Goal: Obtain resource: Download file/media

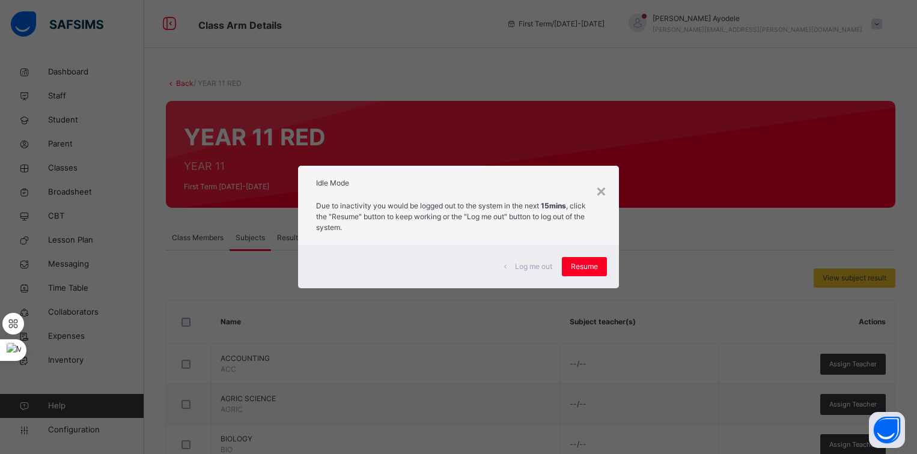
click at [592, 261] on span "Resume" at bounding box center [584, 266] width 27 height 11
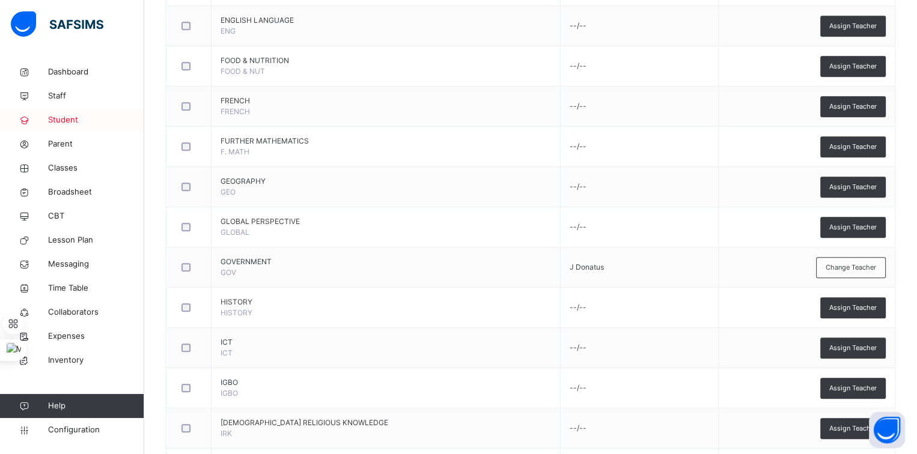
click at [70, 118] on span "Student" at bounding box center [96, 120] width 96 height 12
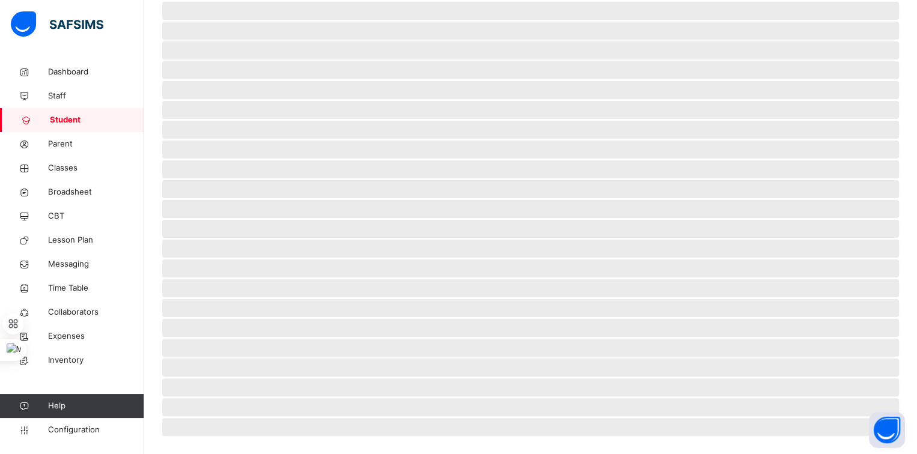
scroll to position [80, 0]
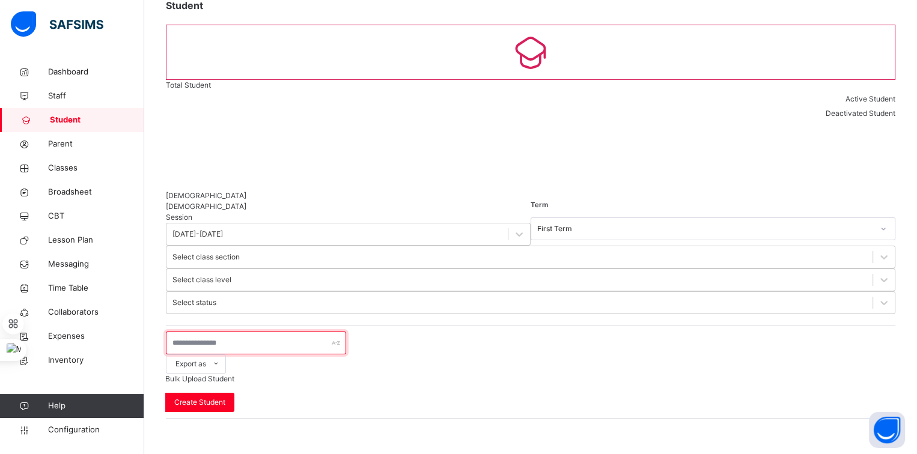
click at [263, 332] on input "text" at bounding box center [256, 343] width 180 height 23
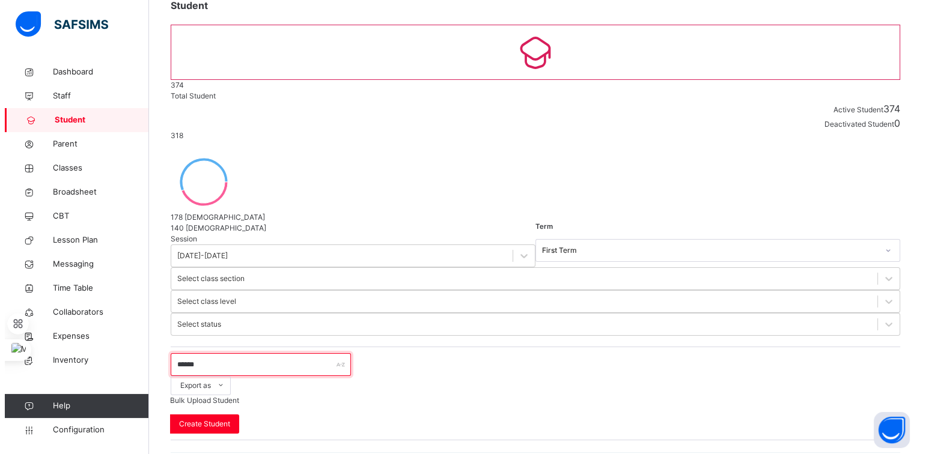
scroll to position [0, 0]
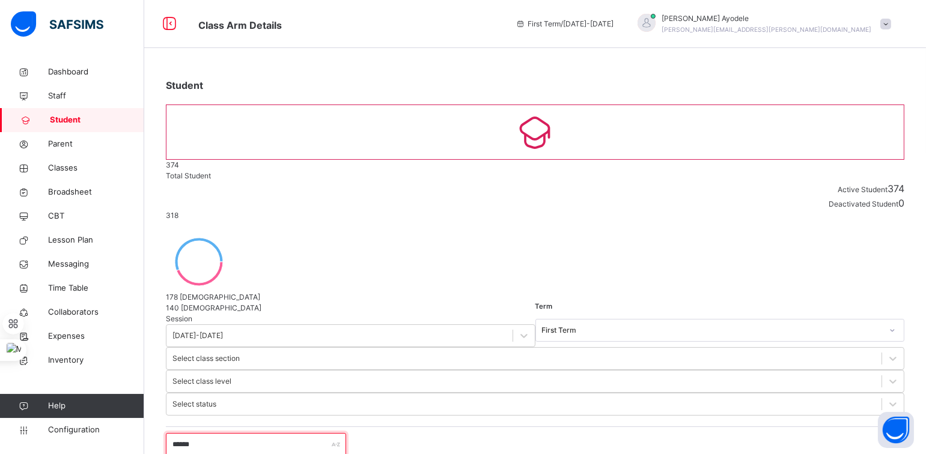
type input "******"
select select "**"
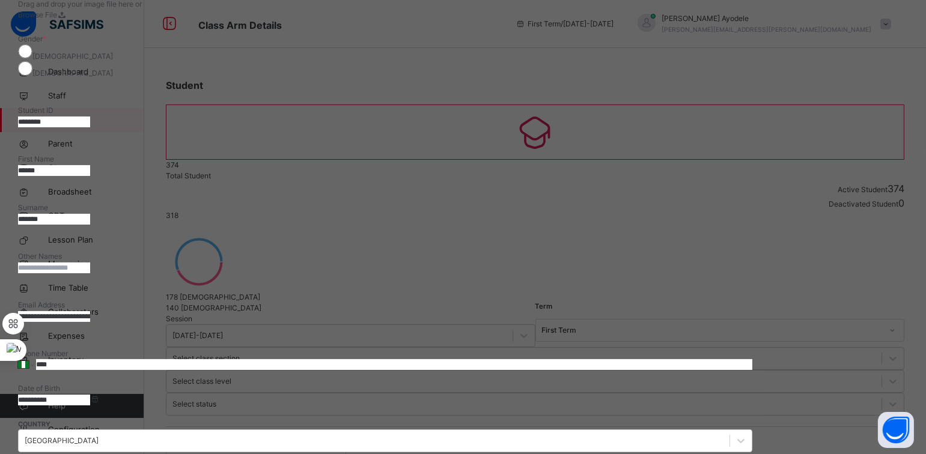
scroll to position [180, 0]
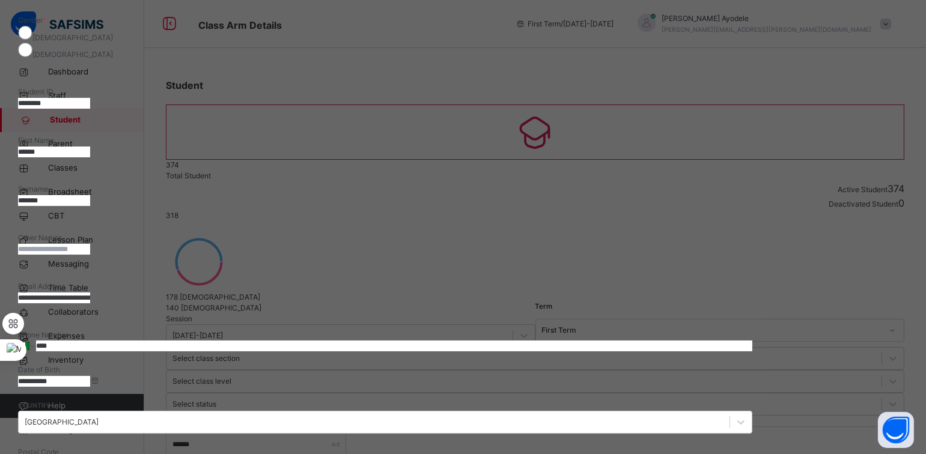
click at [90, 376] on input "**********" at bounding box center [54, 381] width 72 height 11
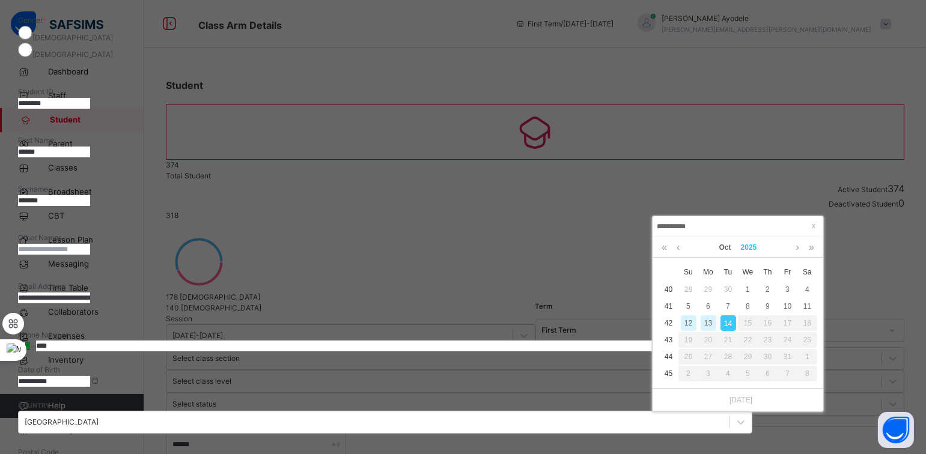
click at [745, 246] on link "2025" at bounding box center [749, 247] width 26 height 20
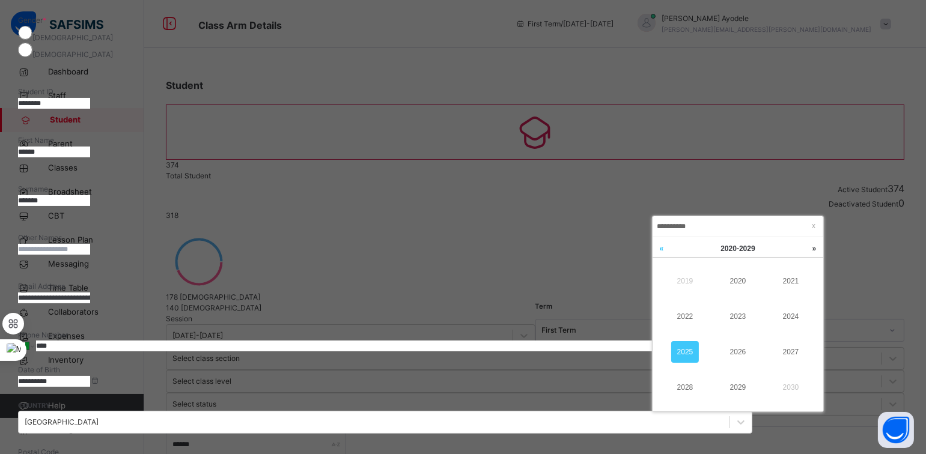
click at [661, 250] on link at bounding box center [662, 248] width 18 height 23
click at [689, 318] on link "2012" at bounding box center [685, 317] width 28 height 22
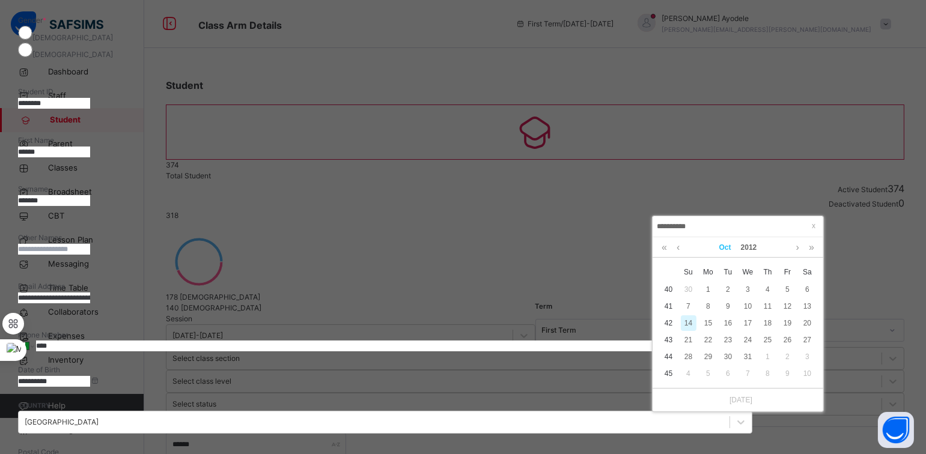
click at [725, 251] on link "Oct" at bounding box center [725, 247] width 22 height 20
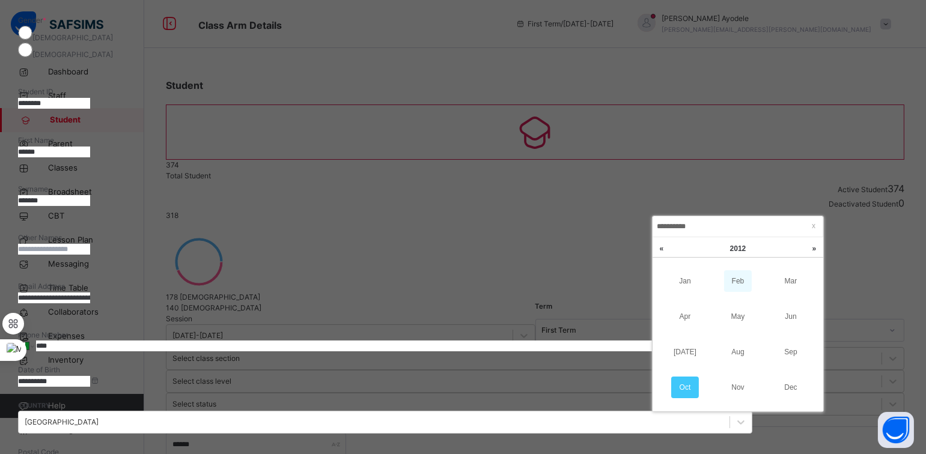
click at [738, 285] on link "Feb" at bounding box center [738, 281] width 28 height 22
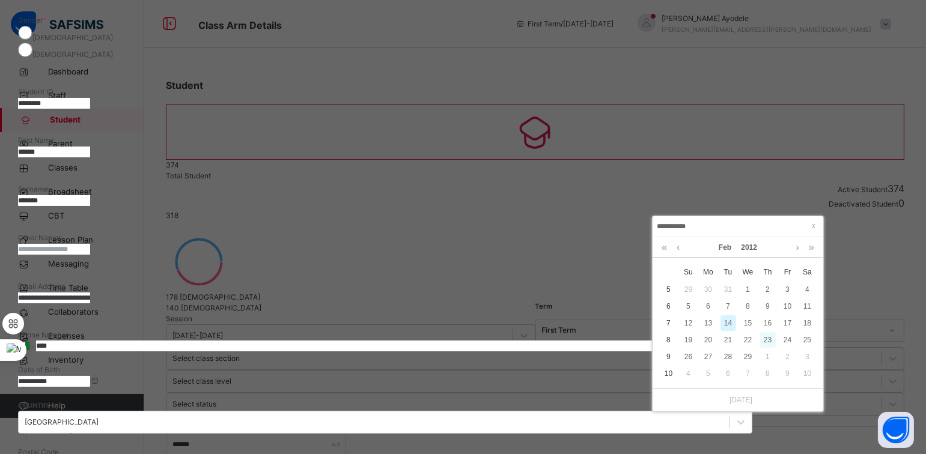
click at [766, 341] on div "23" at bounding box center [768, 340] width 16 height 16
type input "**********"
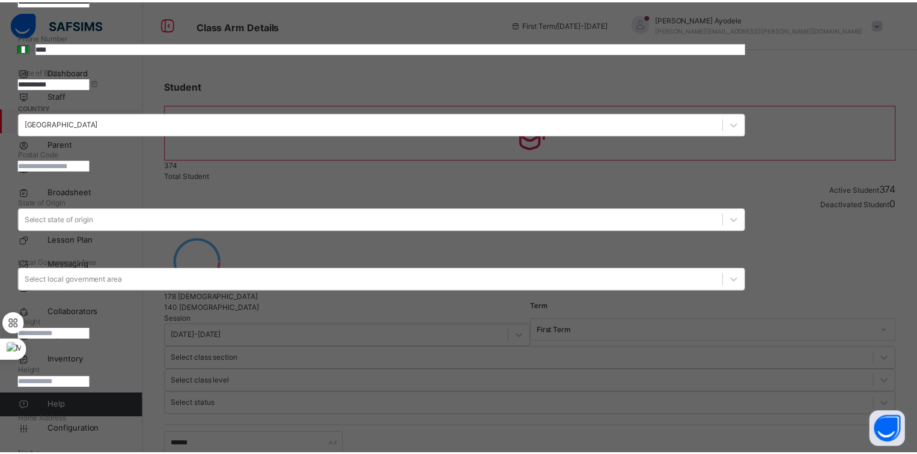
scroll to position [205, 0]
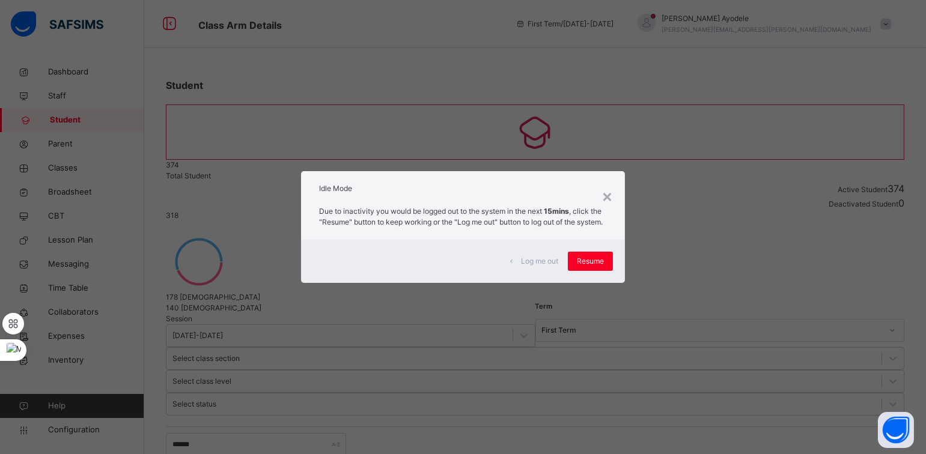
drag, startPoint x: 597, startPoint y: 264, endPoint x: 466, endPoint y: 403, distance: 191.7
click at [597, 264] on span "Resume" at bounding box center [590, 261] width 27 height 11
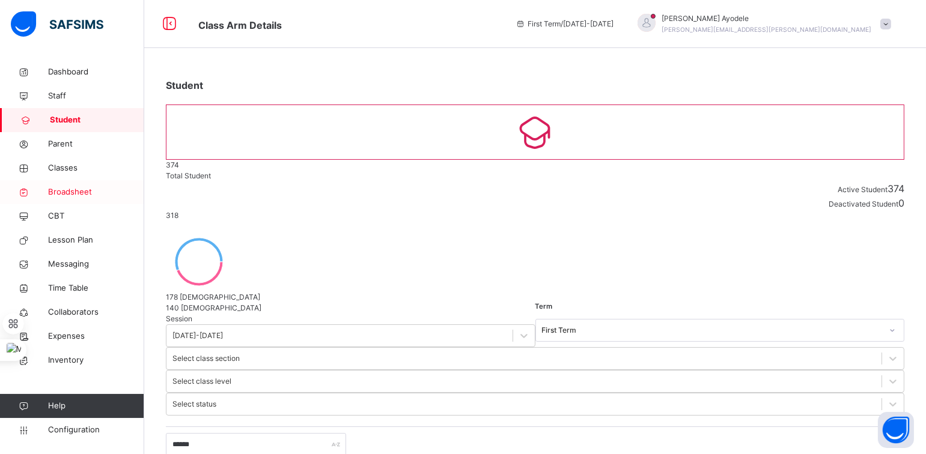
click at [78, 194] on span "Broadsheet" at bounding box center [96, 192] width 96 height 12
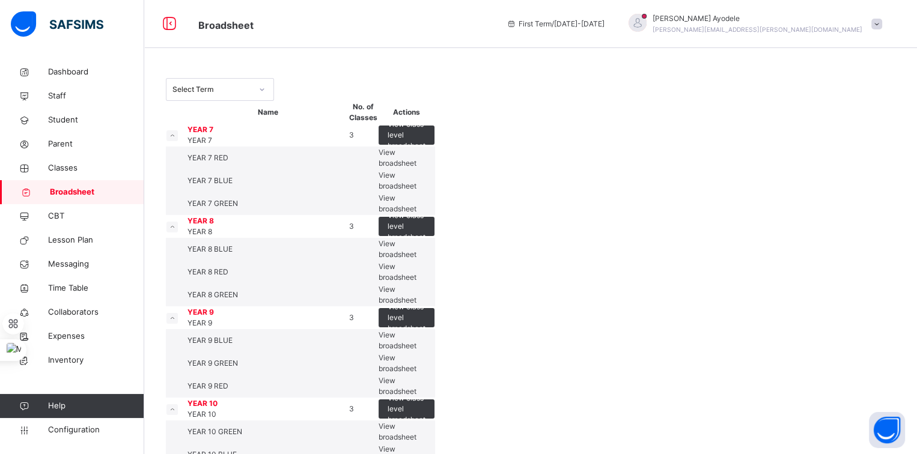
click at [231, 88] on div "Select Term" at bounding box center [211, 89] width 79 height 11
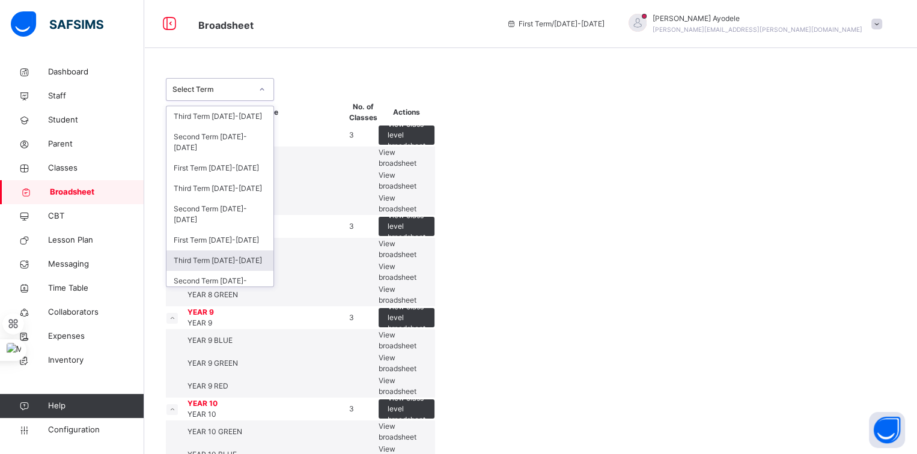
click at [237, 261] on div "Third Term 2023-2024" at bounding box center [219, 261] width 107 height 20
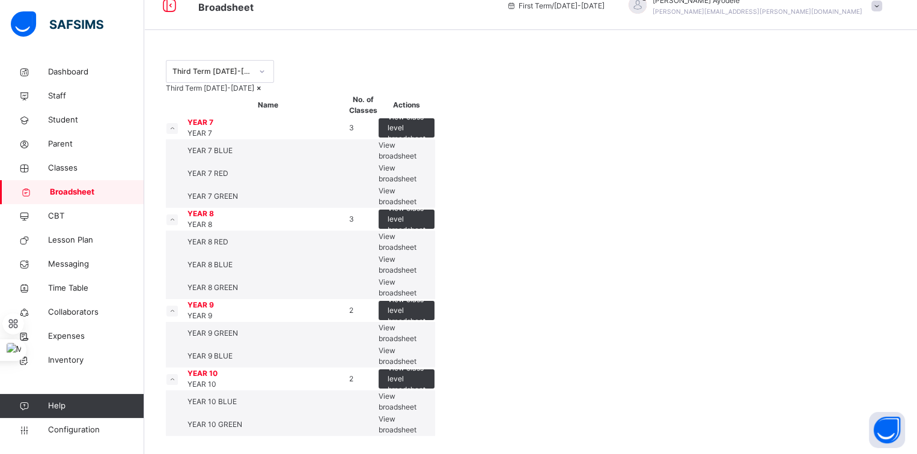
scroll to position [236, 0]
click at [416, 392] on span "View broadsheet" at bounding box center [398, 402] width 38 height 20
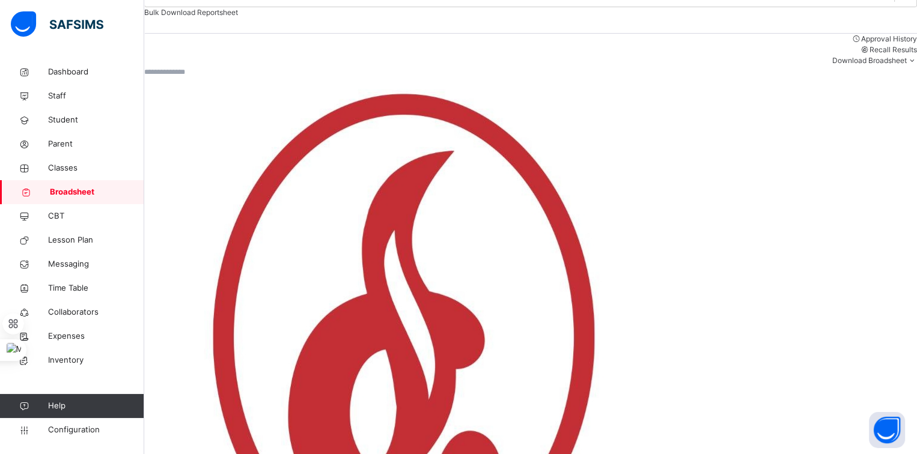
scroll to position [206, 0]
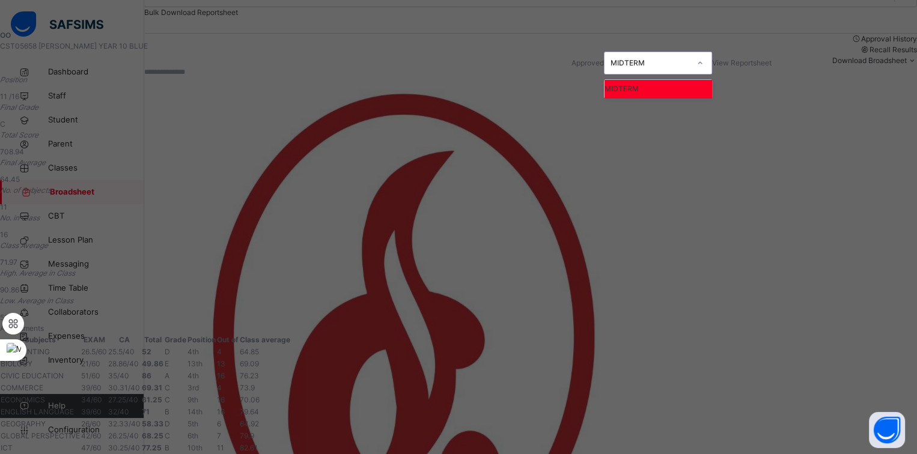
click at [621, 65] on div "MIDTERM" at bounding box center [649, 63] width 79 height 11
click at [505, 75] on div "OO CST05658 Oluwasanmi Hezekiah Oladipo YEAR 10 BLUE Approved option MIDTERM fo…" at bounding box center [385, 52] width 771 height 44
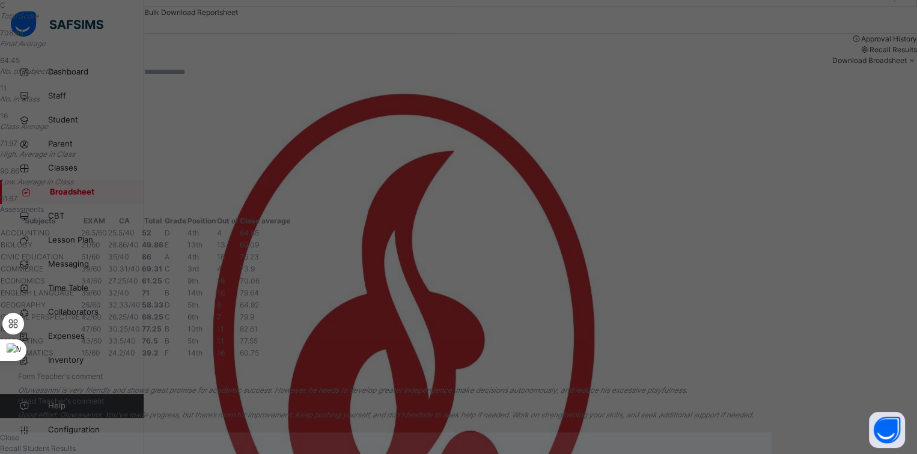
scroll to position [318, 0]
drag, startPoint x: 633, startPoint y: 404, endPoint x: 613, endPoint y: 389, distance: 25.4
click at [19, 433] on span "Close" at bounding box center [9, 437] width 19 height 9
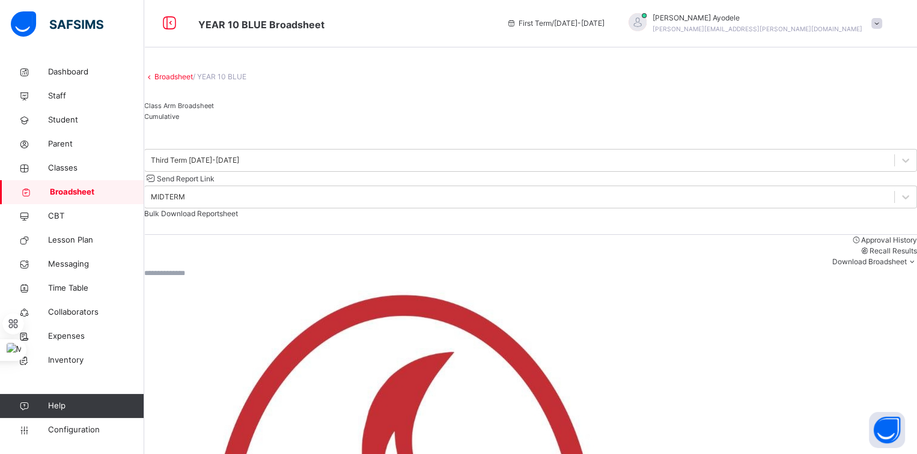
scroll to position [0, 0]
click at [273, 123] on div "Cumulative" at bounding box center [530, 117] width 773 height 11
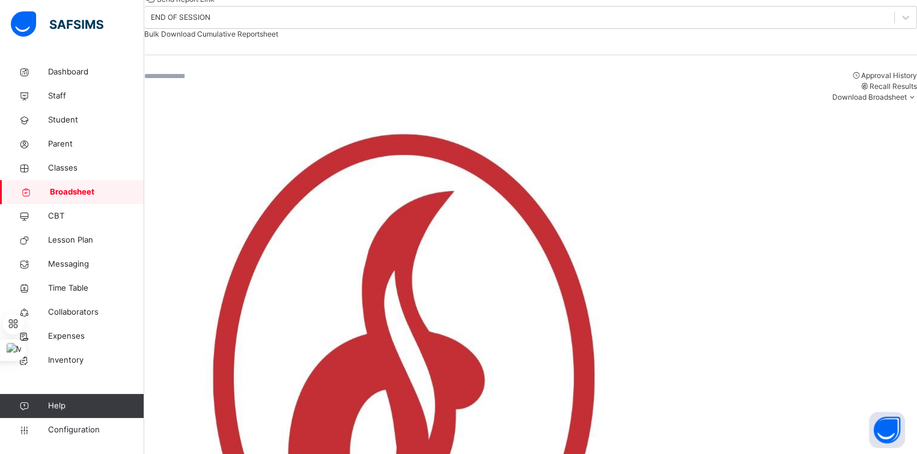
scroll to position [300, 0]
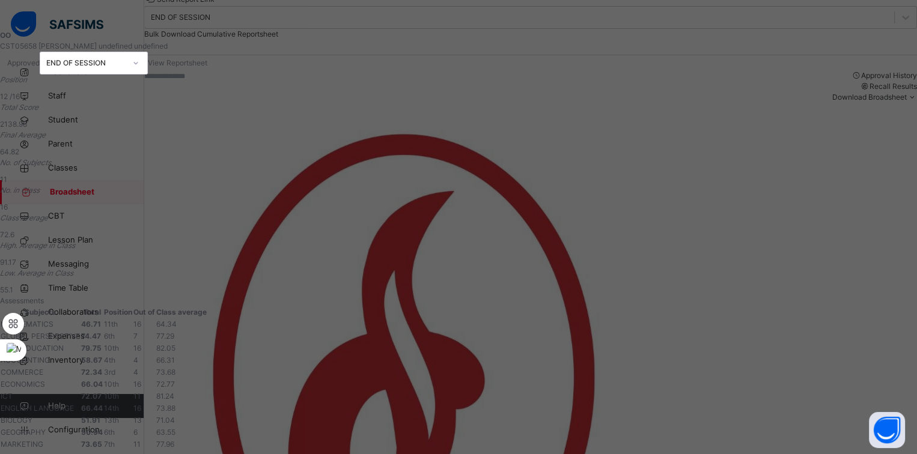
click at [207, 65] on span "View Reportsheet" at bounding box center [177, 62] width 59 height 9
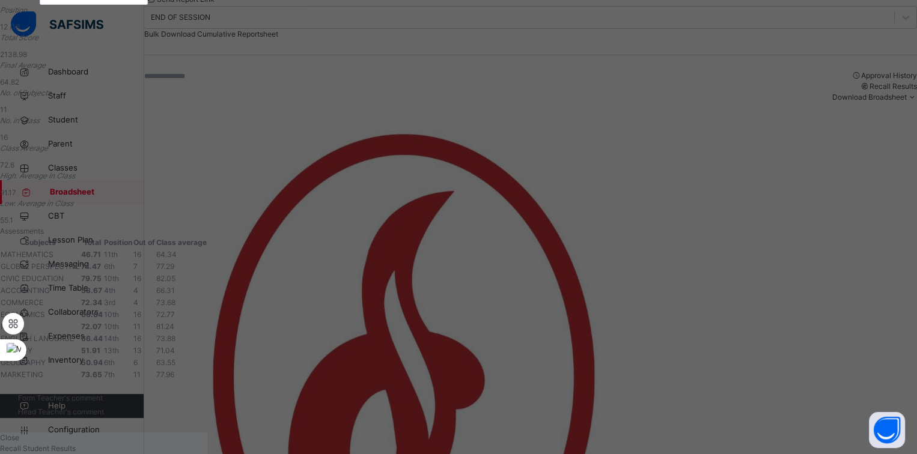
scroll to position [289, 0]
click at [19, 433] on span "Close" at bounding box center [9, 437] width 19 height 9
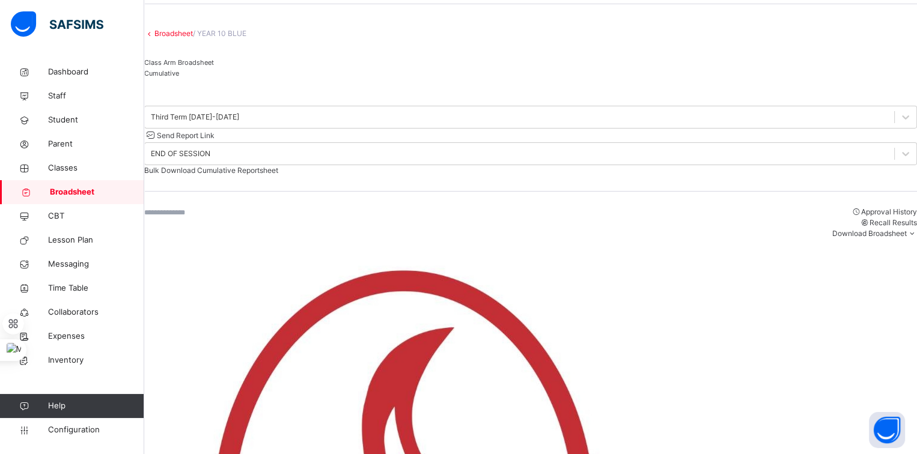
scroll to position [0, 0]
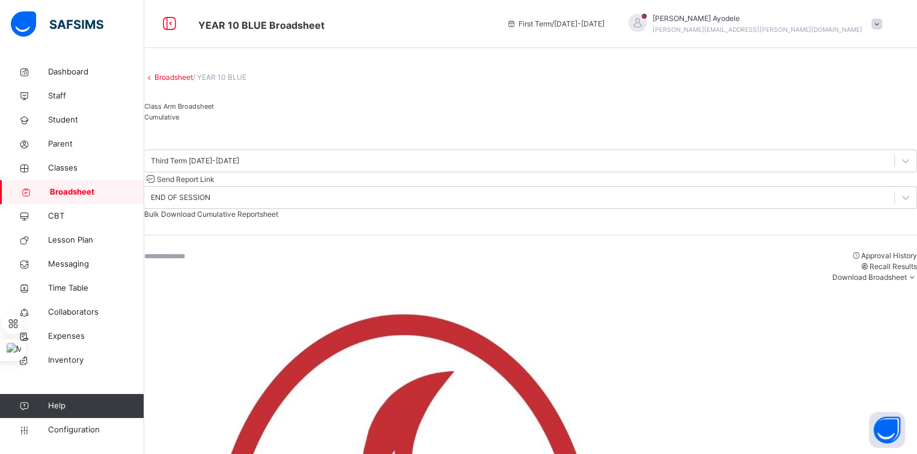
click at [193, 82] on link "Broadsheet" at bounding box center [173, 77] width 38 height 9
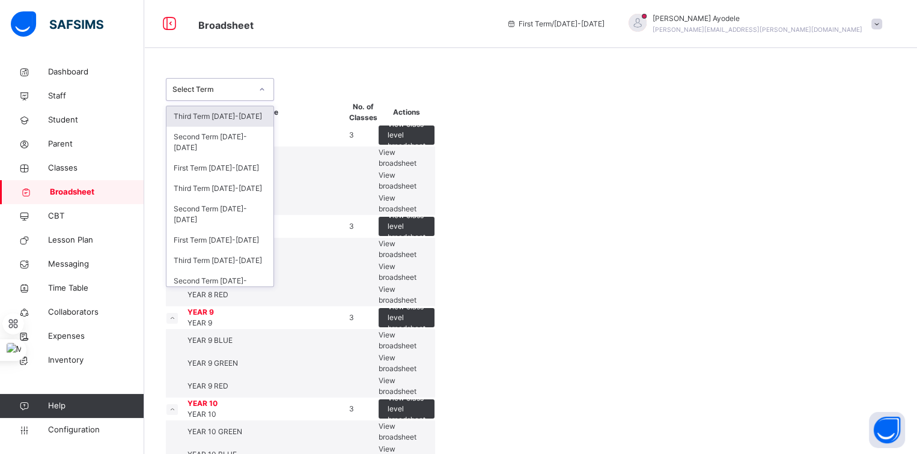
click at [243, 88] on div "Select Term" at bounding box center [211, 89] width 79 height 11
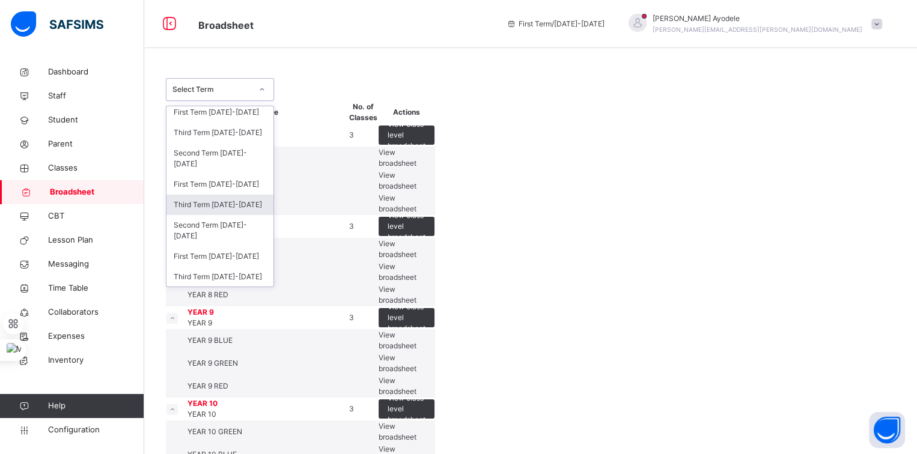
click at [219, 203] on div "Third Term 2023-2024" at bounding box center [219, 205] width 107 height 20
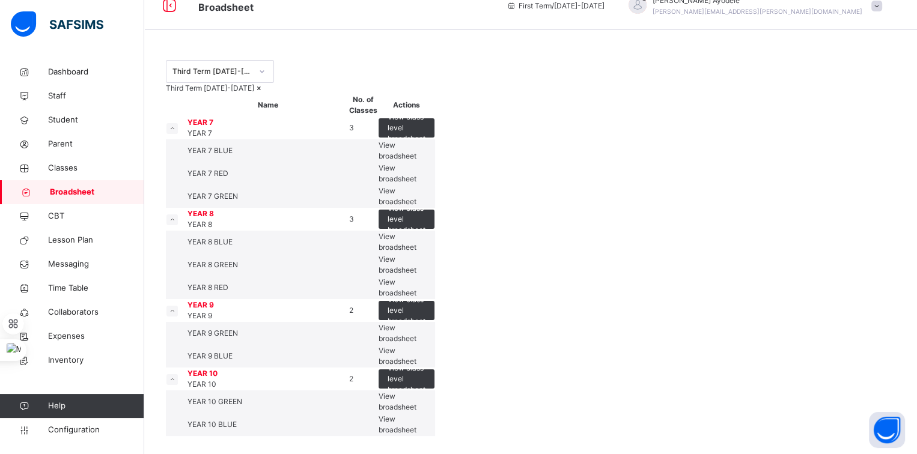
scroll to position [236, 0]
click at [416, 392] on span "View broadsheet" at bounding box center [398, 402] width 38 height 20
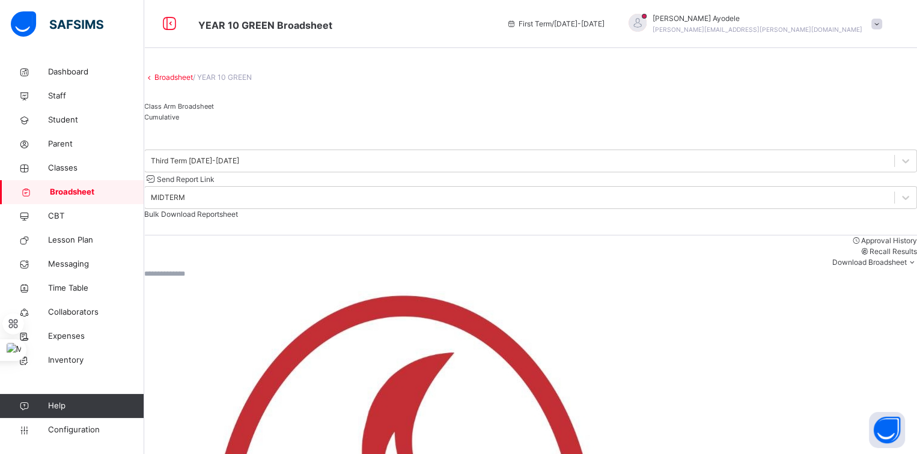
click at [283, 123] on div "Cumulative" at bounding box center [530, 117] width 773 height 11
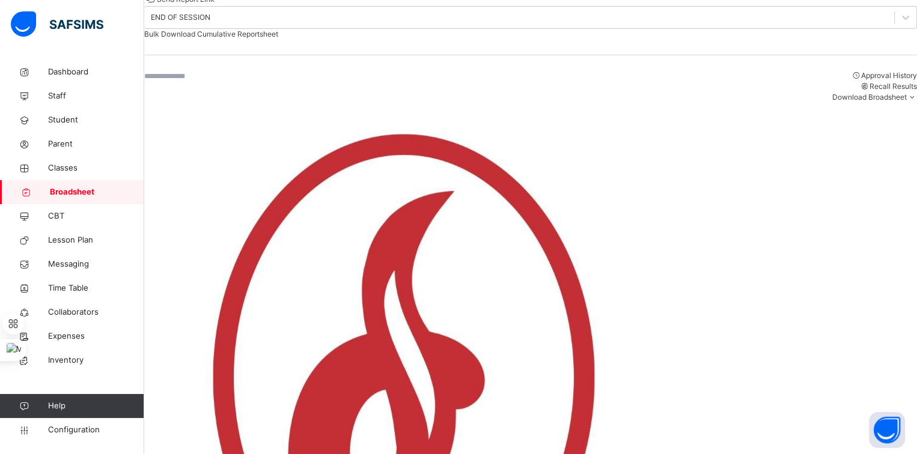
scroll to position [180, 0]
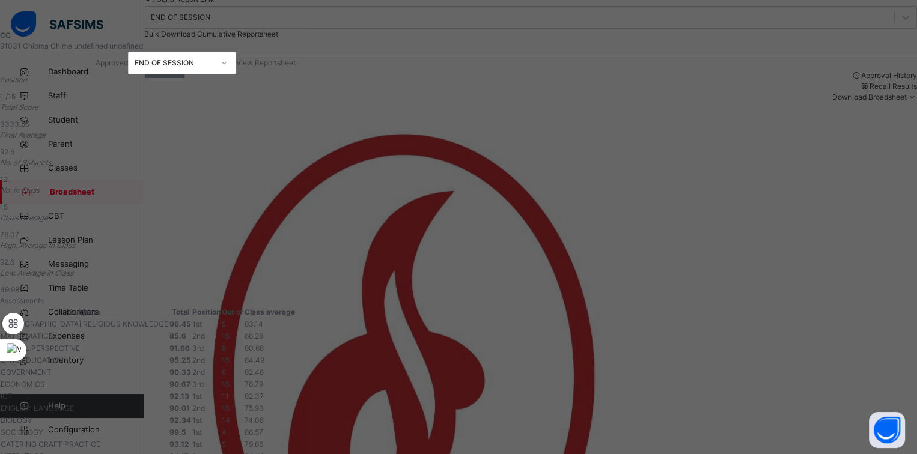
click at [296, 67] on span "View Reportsheet" at bounding box center [265, 62] width 59 height 9
click at [296, 63] on span "View Reportsheet" at bounding box center [265, 62] width 59 height 9
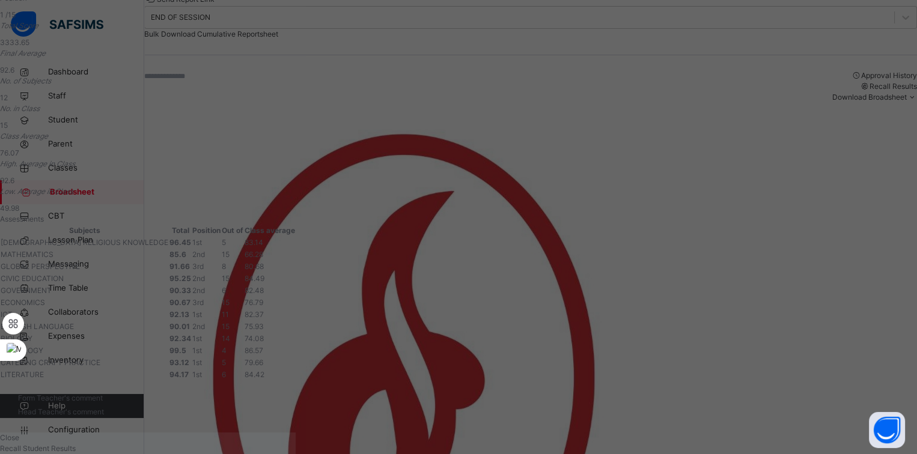
scroll to position [193, 0]
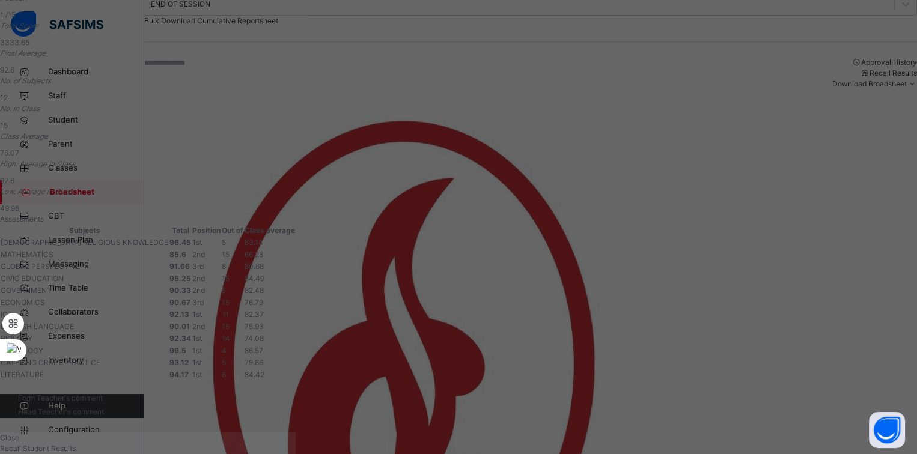
click at [296, 433] on div "Close" at bounding box center [148, 438] width 296 height 11
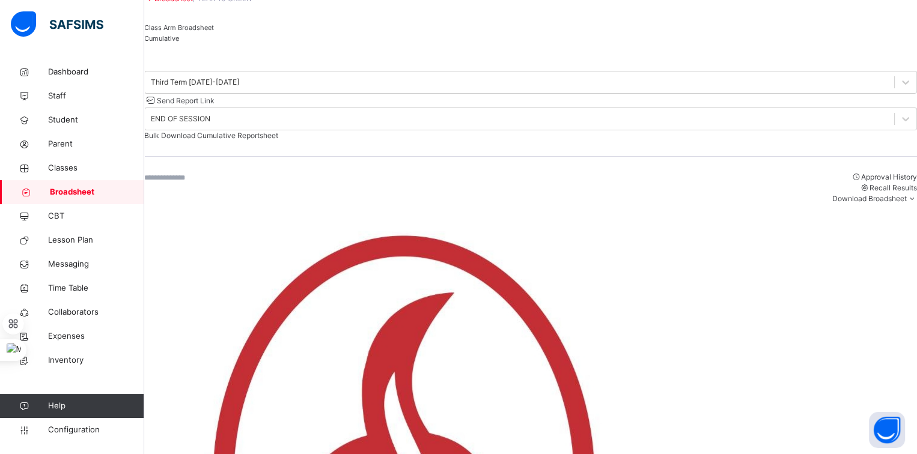
scroll to position [0, 0]
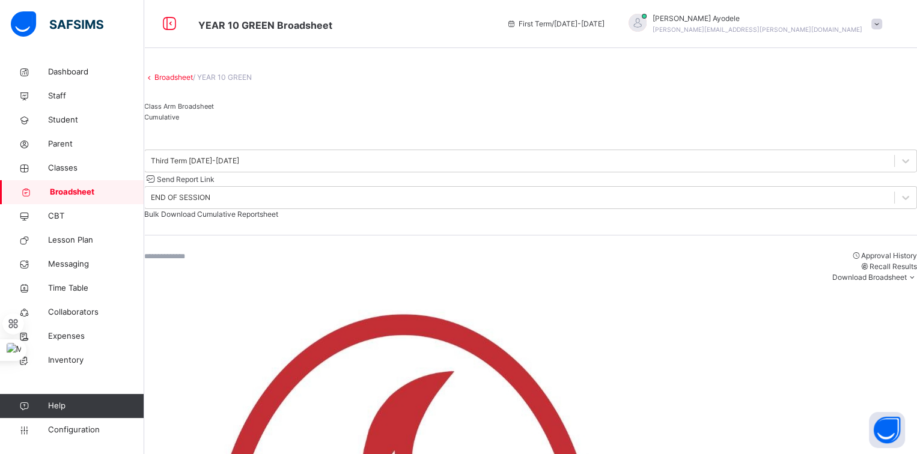
click at [193, 82] on link "Broadsheet" at bounding box center [173, 77] width 38 height 9
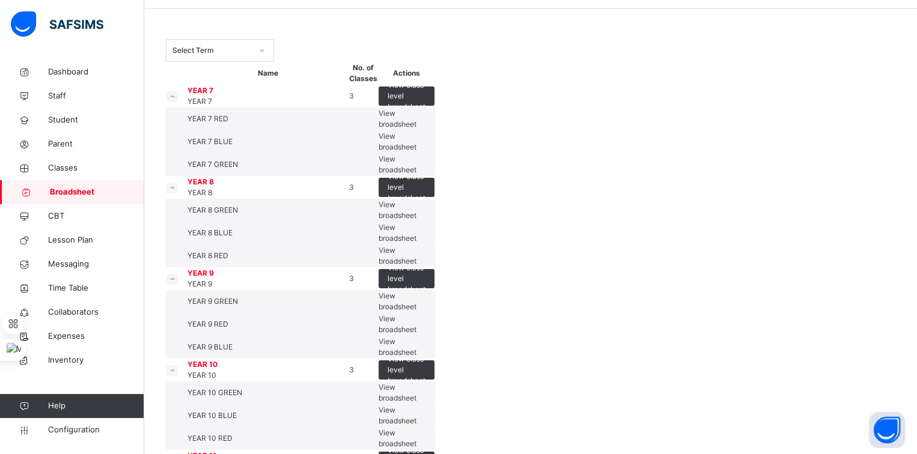
scroll to position [60, 0]
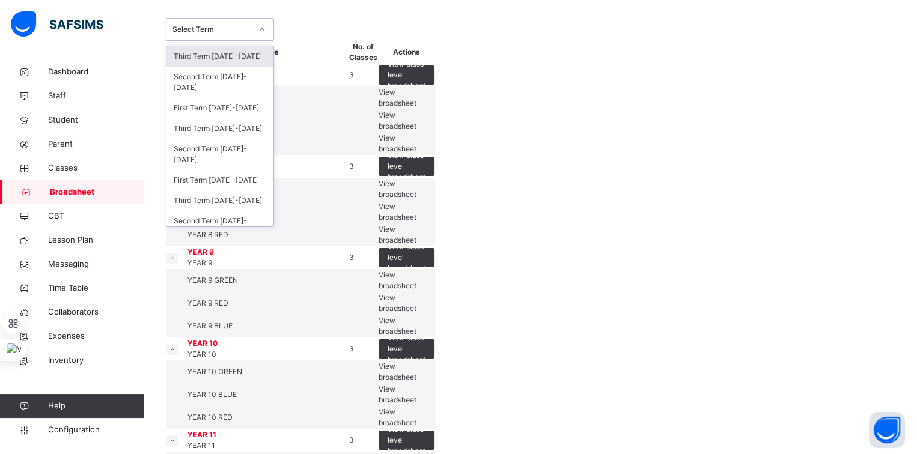
click at [231, 32] on div "Select Term" at bounding box center [211, 29] width 79 height 11
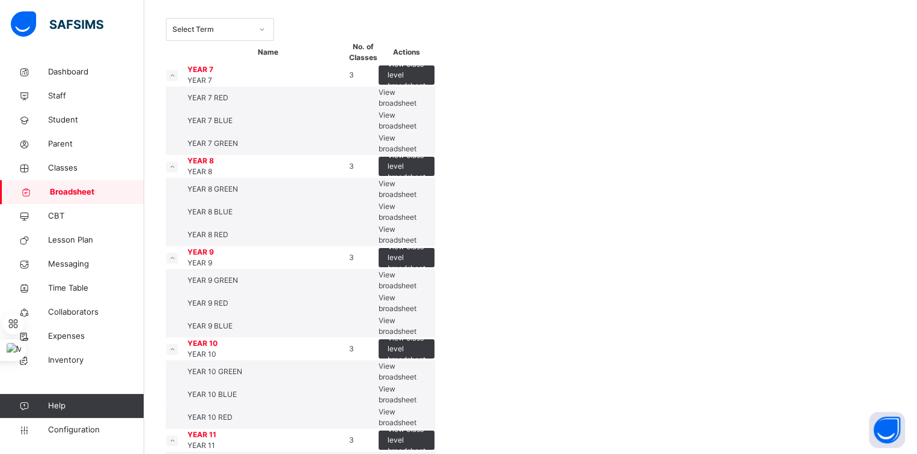
click at [233, 125] on span "YEAR 7 BLUE" at bounding box center [209, 120] width 45 height 9
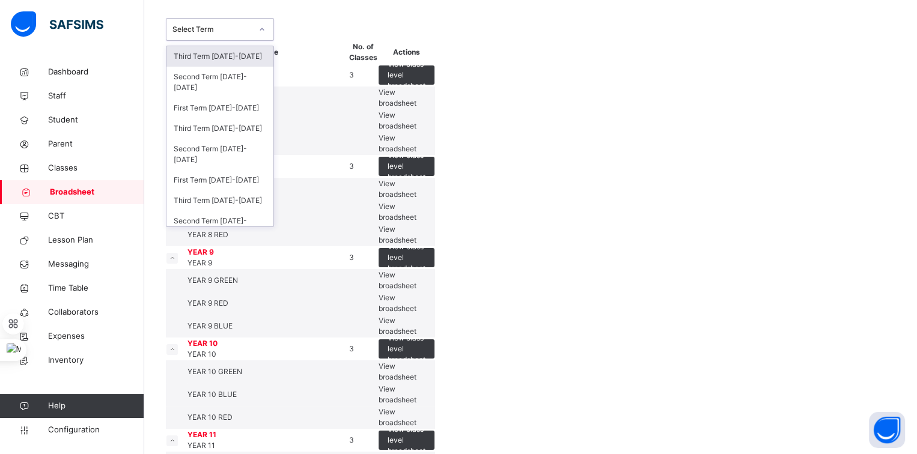
click at [226, 31] on div "Select Term" at bounding box center [211, 29] width 79 height 11
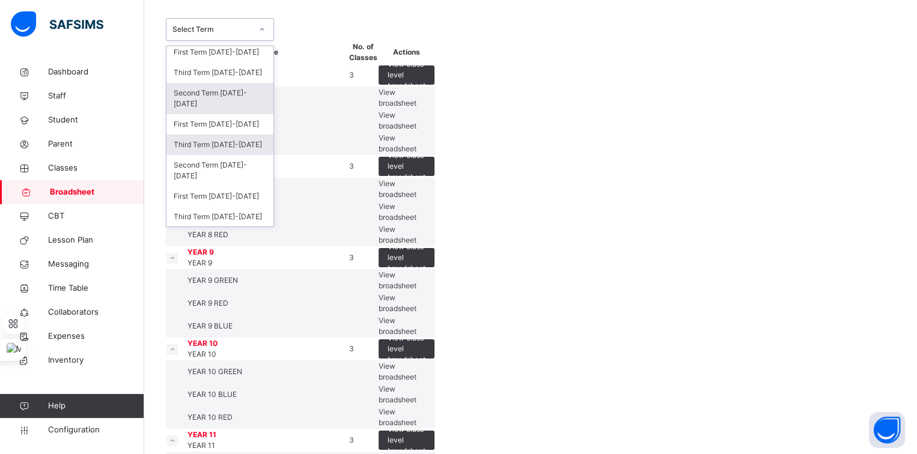
scroll to position [0, 0]
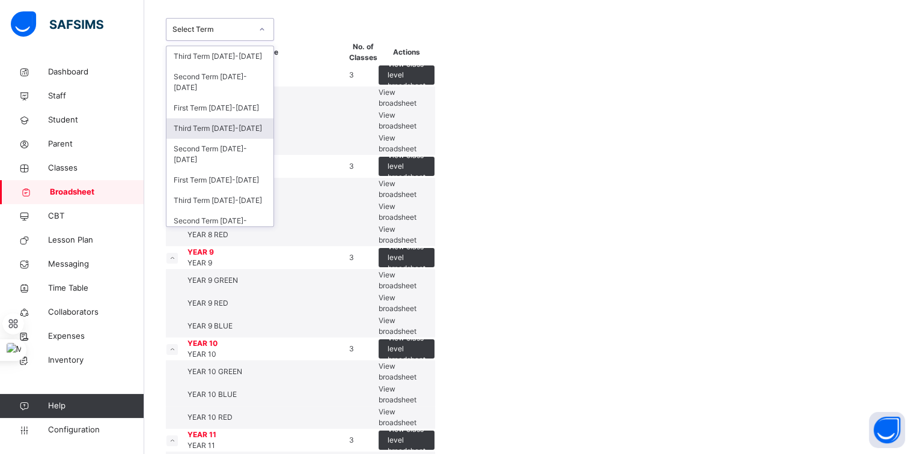
click at [226, 128] on div "Third Term 2024-2025" at bounding box center [219, 128] width 107 height 20
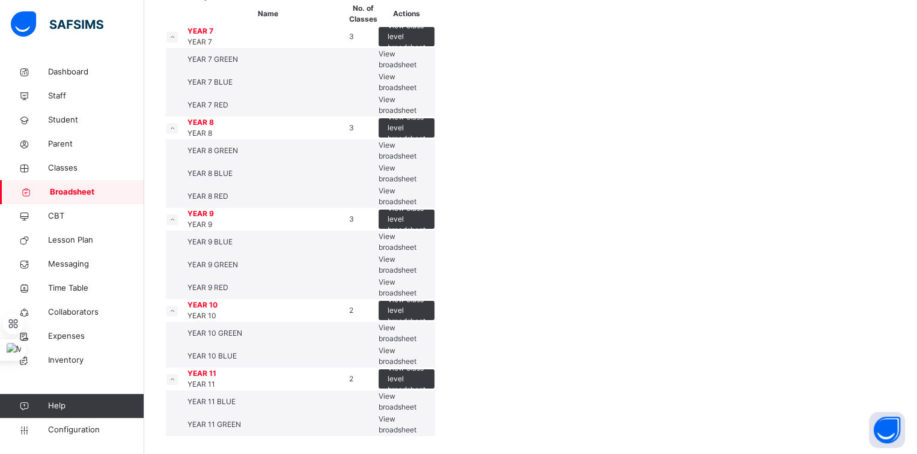
scroll to position [371, 0]
click at [416, 392] on span "View broadsheet" at bounding box center [398, 402] width 38 height 20
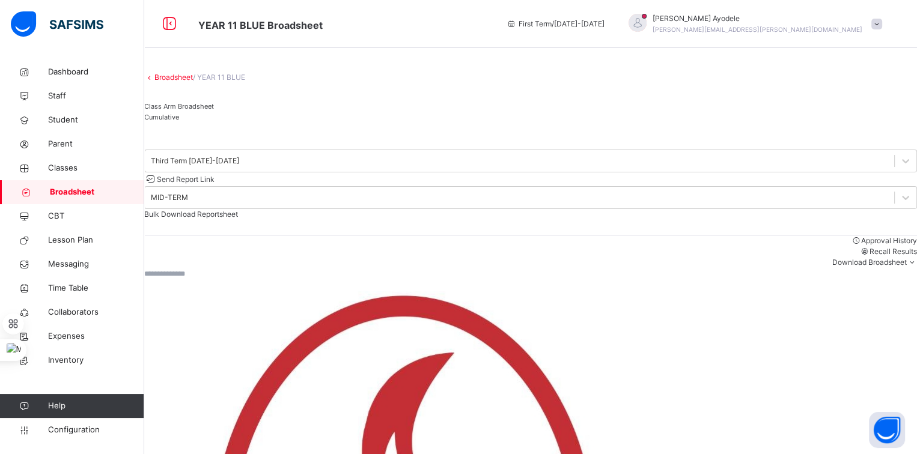
click at [258, 123] on div "Cumulative" at bounding box center [530, 117] width 773 height 11
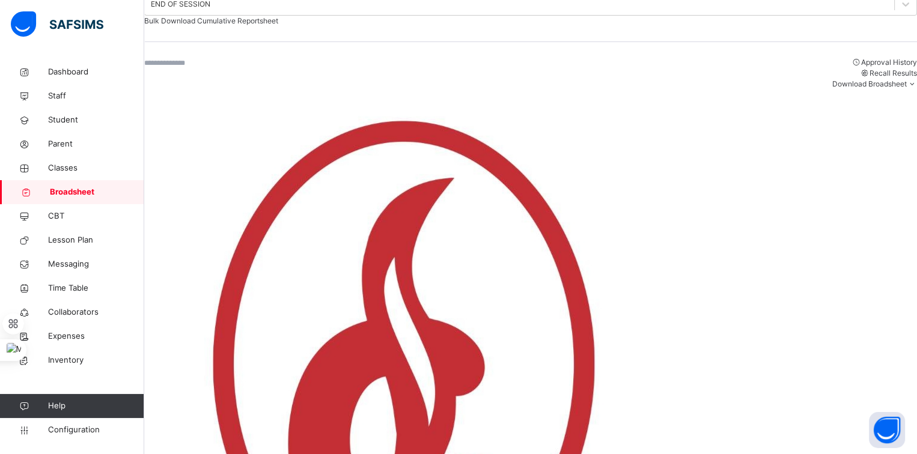
scroll to position [266, 0]
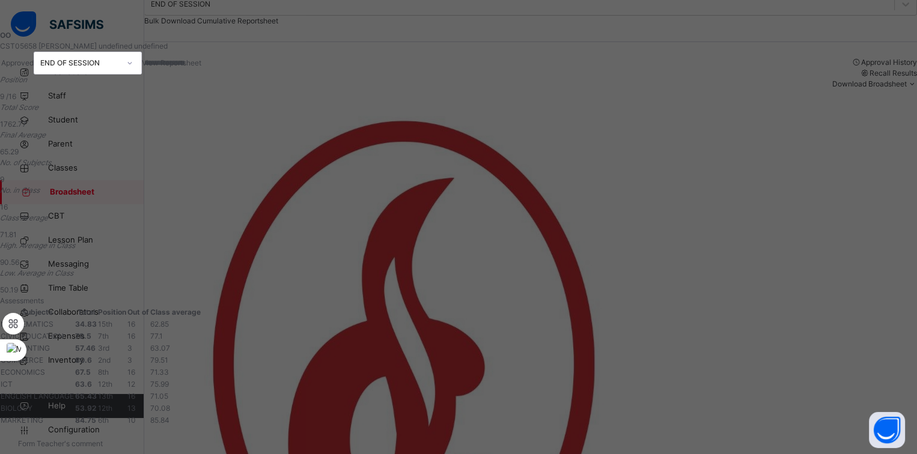
click at [201, 67] on span "View Reportsheet" at bounding box center [171, 62] width 59 height 9
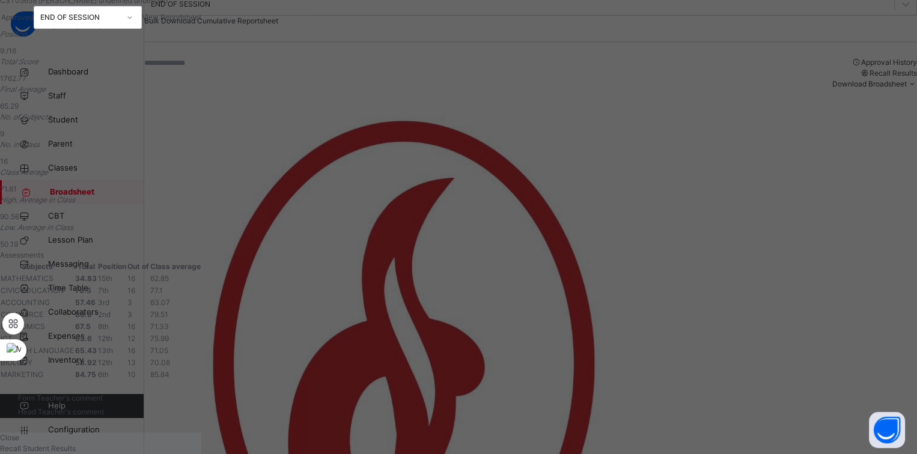
click at [19, 433] on span "Close" at bounding box center [9, 437] width 19 height 9
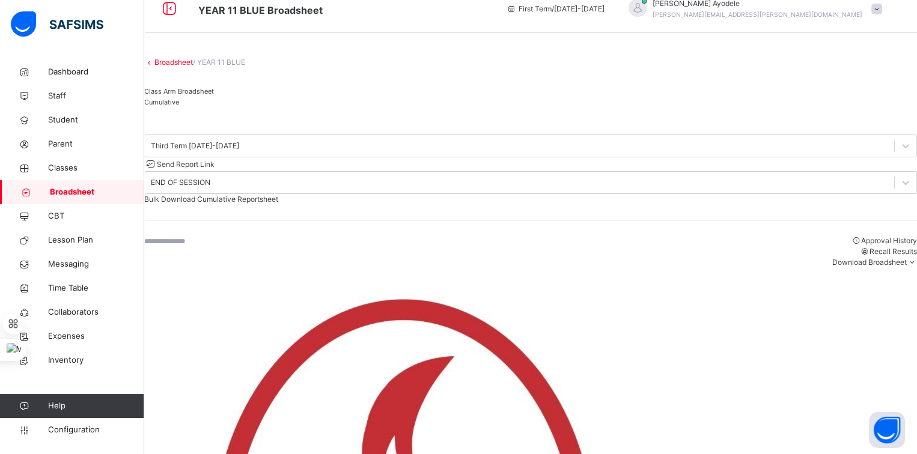
scroll to position [0, 0]
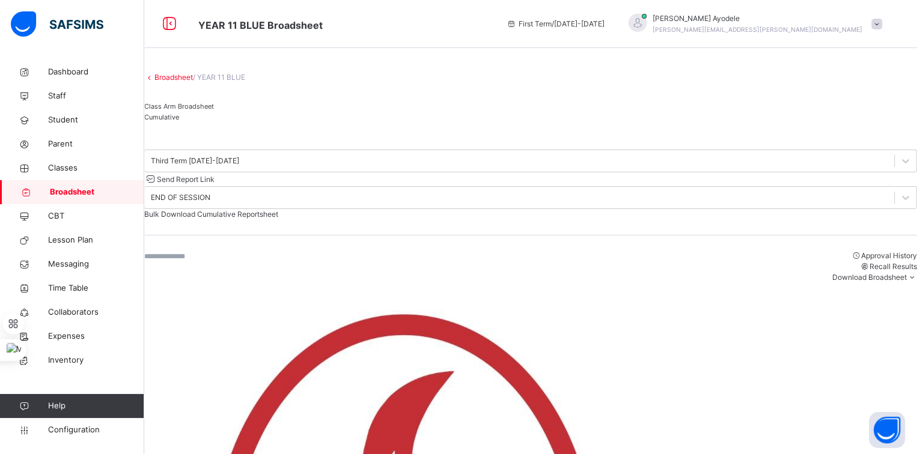
click at [175, 82] on link "Broadsheet" at bounding box center [173, 77] width 38 height 9
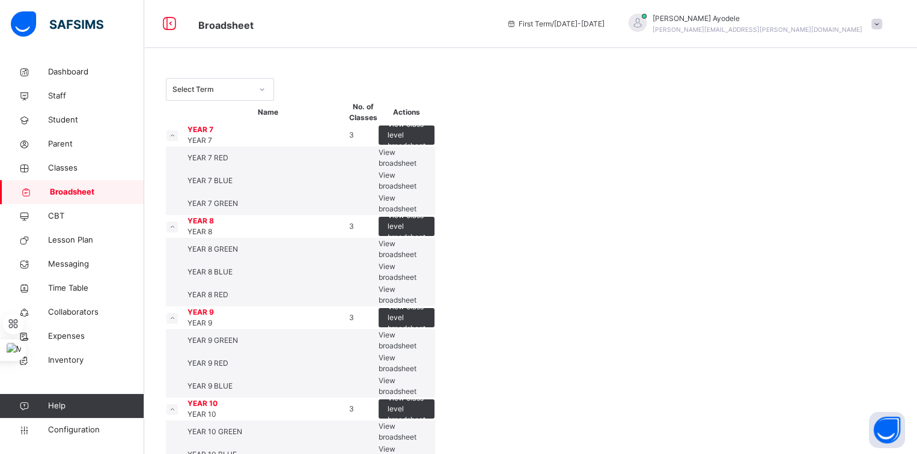
click at [230, 91] on div "Select Term" at bounding box center [211, 89] width 79 height 11
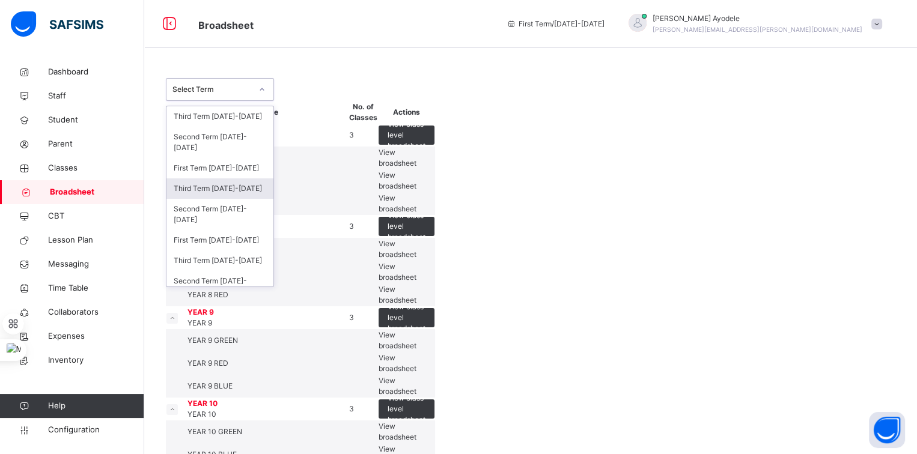
click at [246, 190] on div "Third Term 2024-2025" at bounding box center [219, 188] width 107 height 20
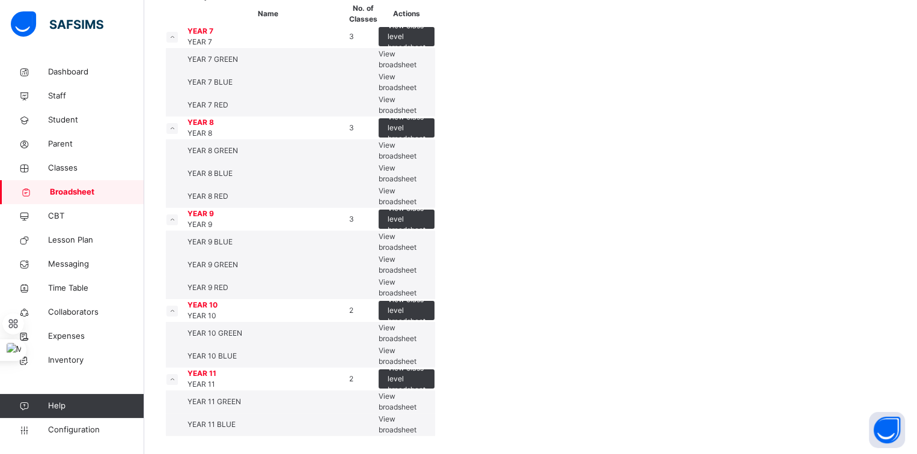
scroll to position [371, 0]
click at [416, 392] on span "View broadsheet" at bounding box center [398, 402] width 38 height 20
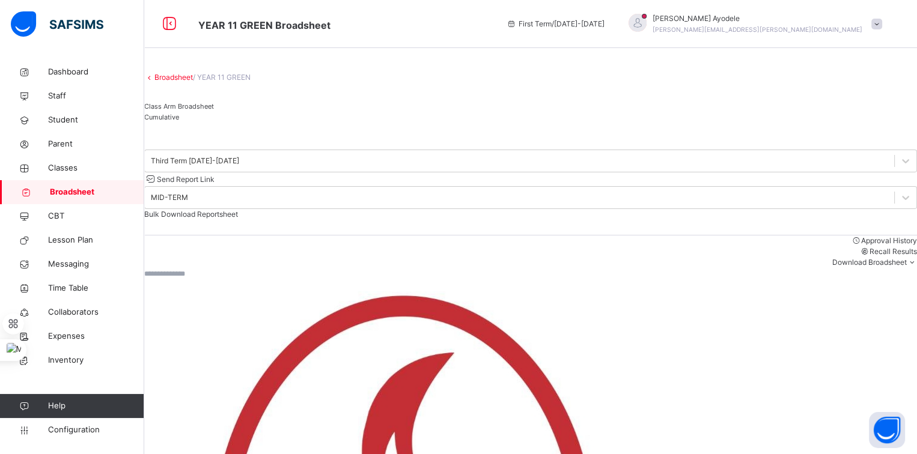
click at [280, 123] on div "Cumulative" at bounding box center [530, 117] width 773 height 11
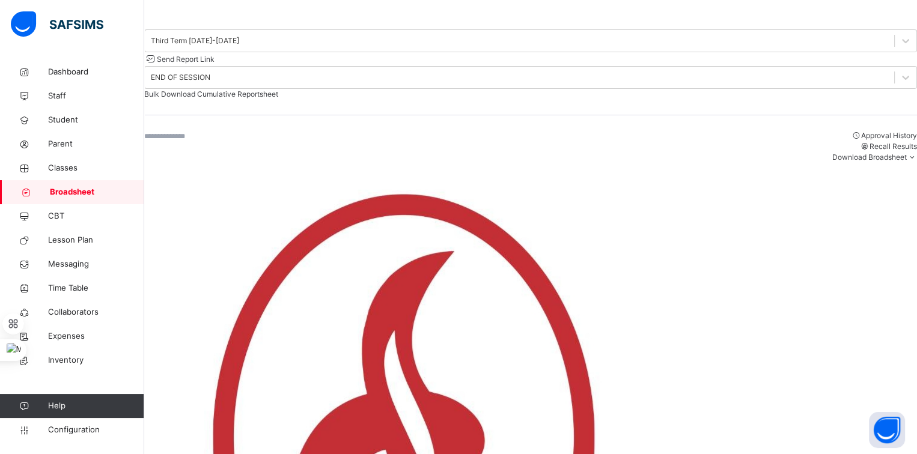
scroll to position [240, 0]
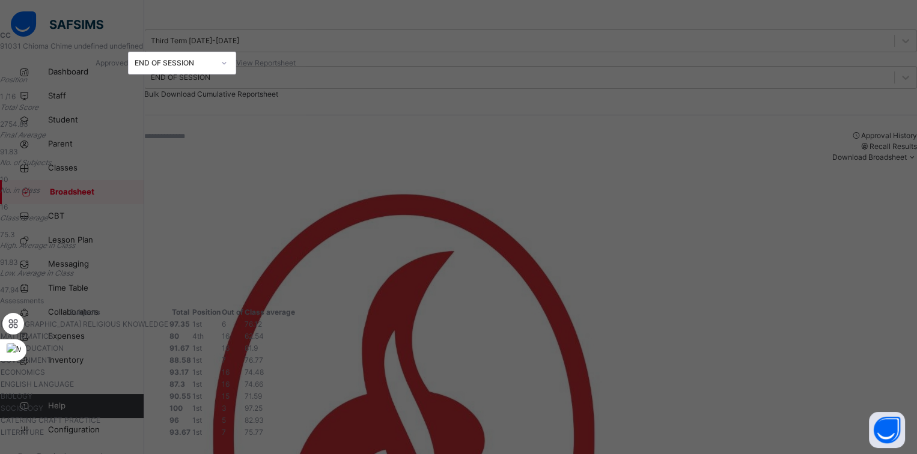
click at [296, 64] on span "View Reportsheet" at bounding box center [265, 62] width 59 height 9
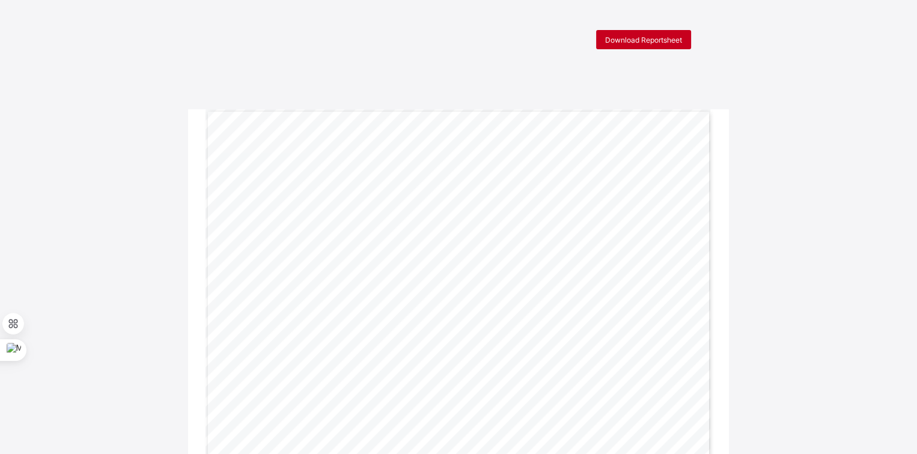
click at [628, 44] on div "Download Reportsheet" at bounding box center [643, 39] width 95 height 19
click at [643, 40] on span "Download Reportsheet" at bounding box center [643, 39] width 77 height 9
click at [628, 46] on div "Download Reportsheet" at bounding box center [643, 39] width 95 height 19
drag, startPoint x: 887, startPoint y: 1, endPoint x: 660, endPoint y: 41, distance: 230.7
click at [660, 41] on span "Download Reportsheet" at bounding box center [643, 39] width 77 height 9
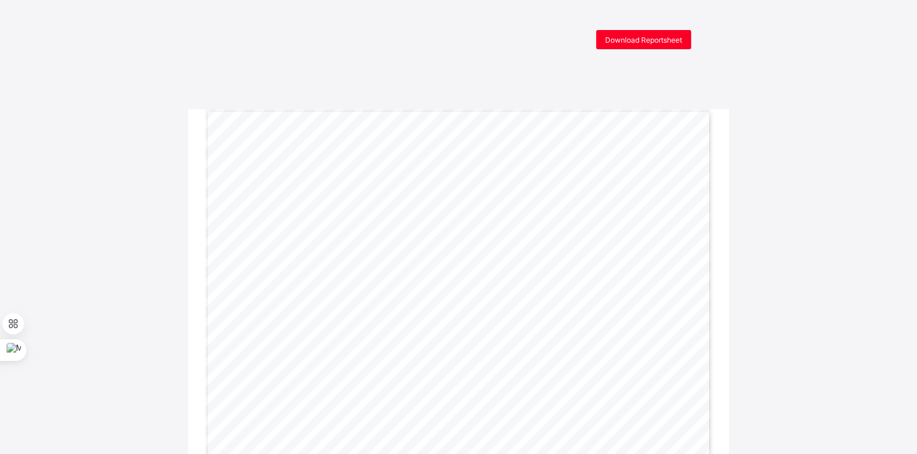
click at [527, 32] on div "Download Reportsheet" at bounding box center [458, 39] width 477 height 19
click at [650, 39] on span "Download Reportsheet" at bounding box center [643, 39] width 77 height 9
